Goal: Find specific page/section: Find specific page/section

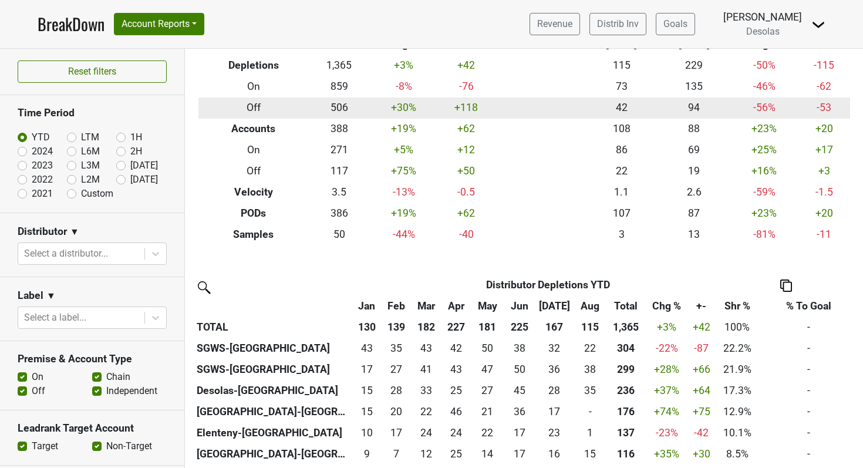
scroll to position [72, 0]
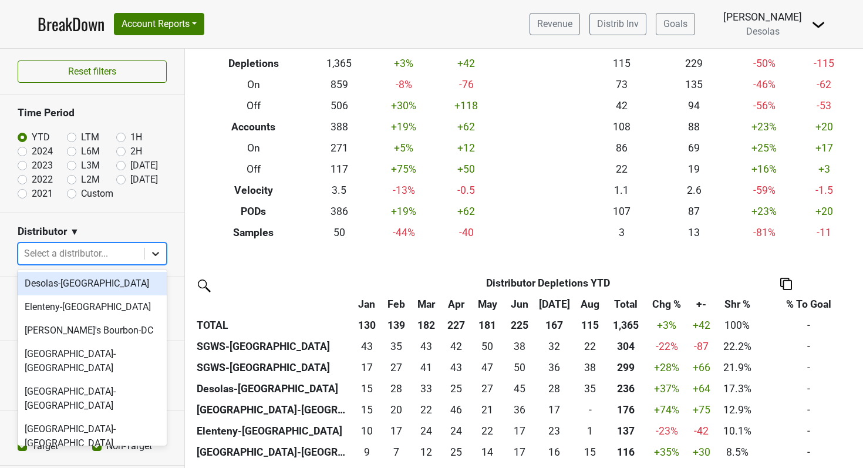
click at [157, 256] on icon at bounding box center [156, 254] width 12 height 12
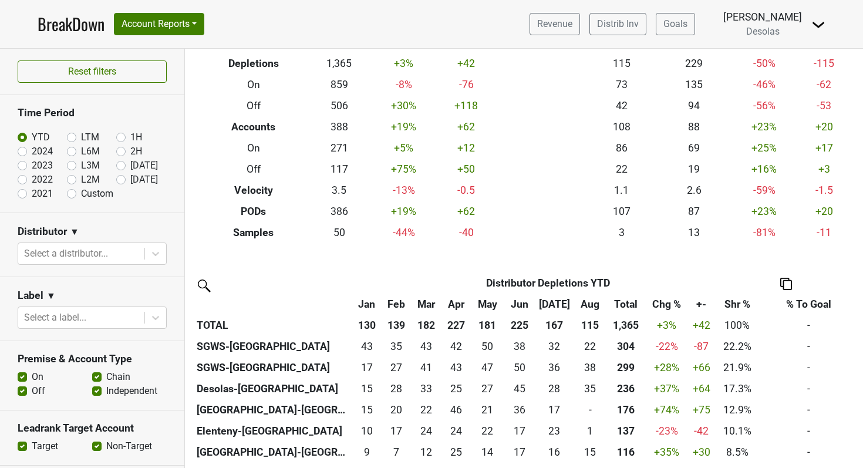
click at [181, 208] on section "Time Period YTD LTM 1H 2024 L6M 2H 2023 L3M Aug '25 2022 L2M Sep '25 2021 Custom" at bounding box center [92, 153] width 184 height 117
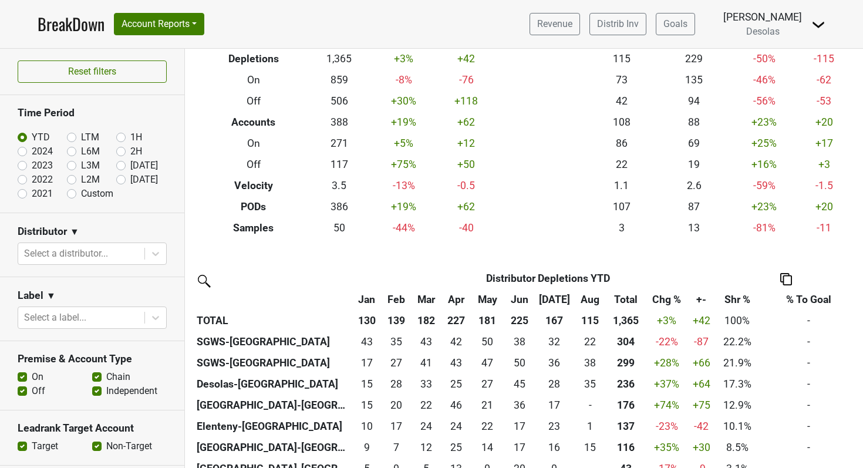
scroll to position [31, 0]
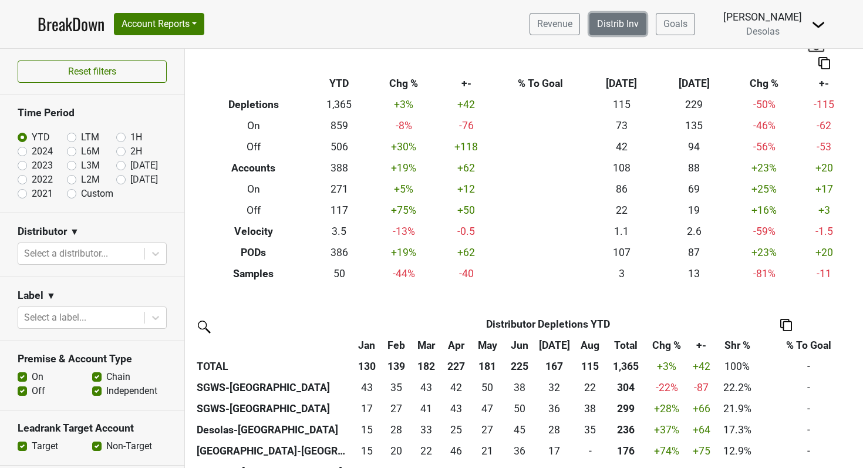
click at [624, 30] on link "Distrib Inv" at bounding box center [618, 24] width 57 height 22
